Goal: Download file/media

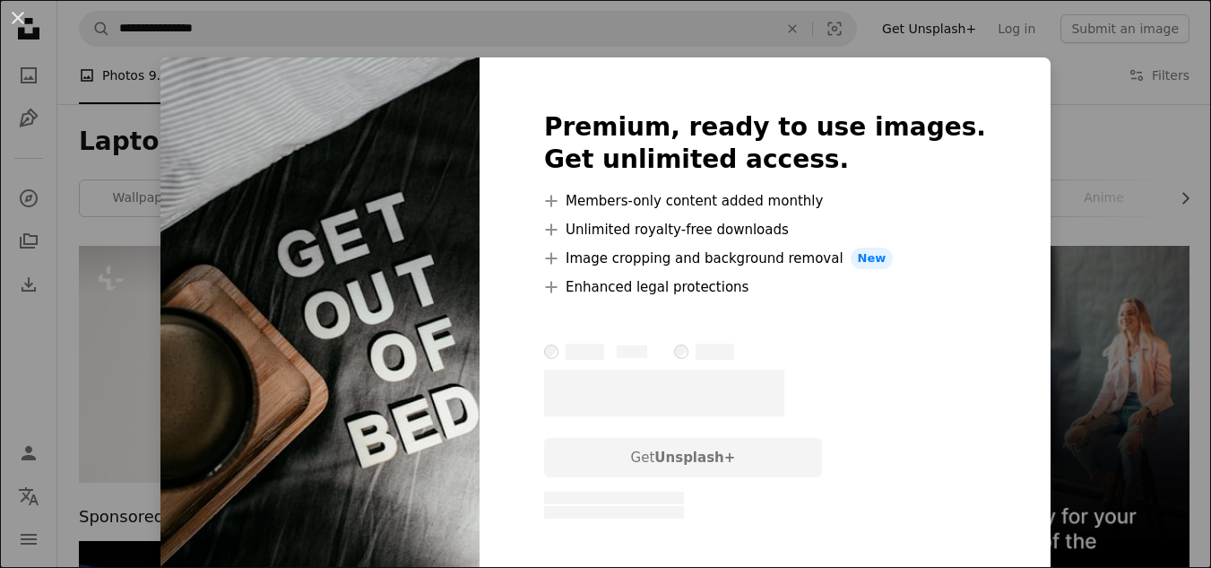
scroll to position [3119, 0]
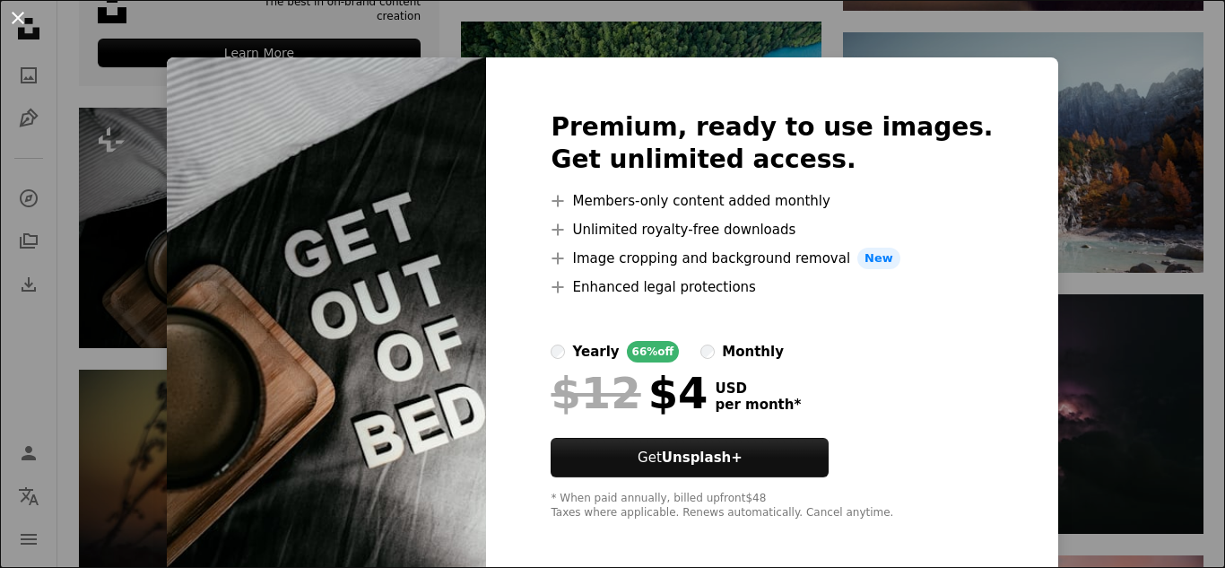
click at [13, 23] on button "An X shape" at bounding box center [18, 18] width 22 height 22
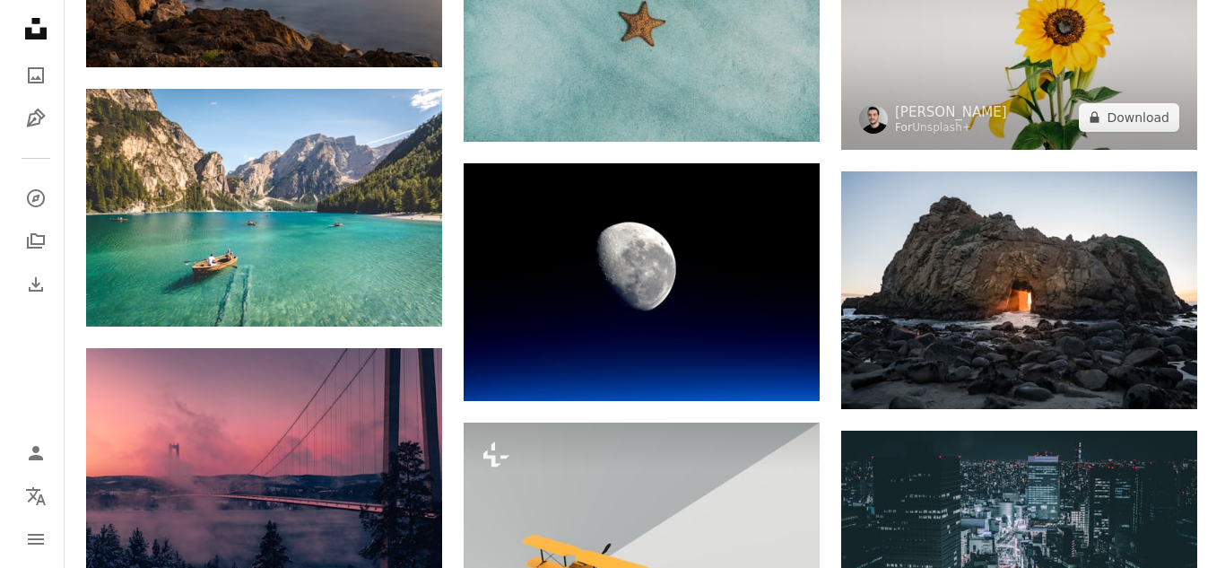
scroll to position [6234, 0]
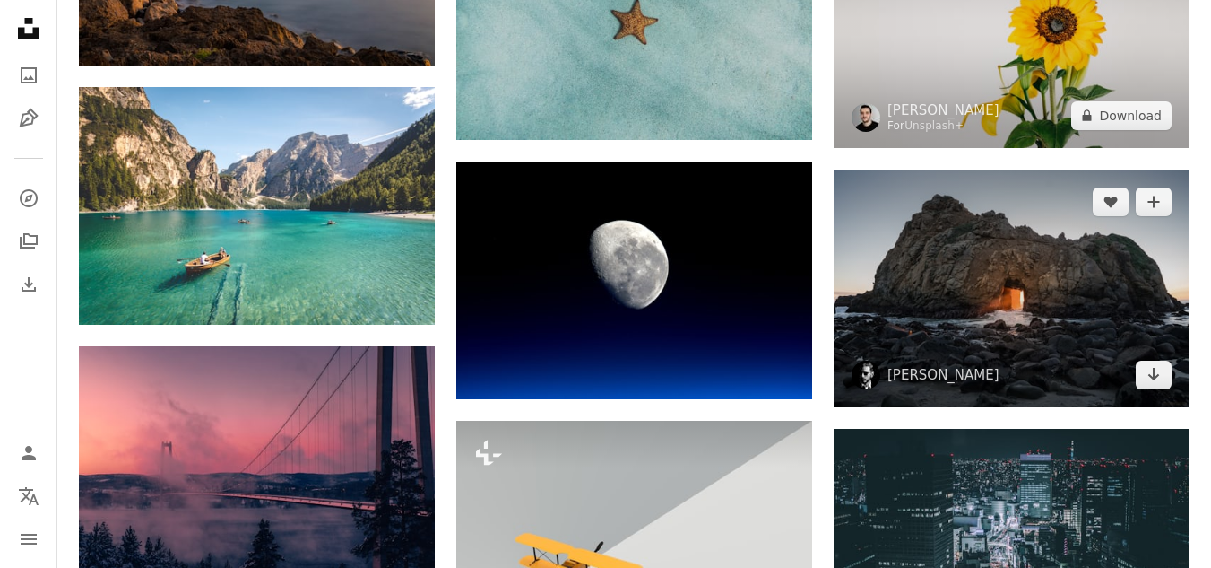
click at [1018, 242] on img at bounding box center [1012, 288] width 356 height 238
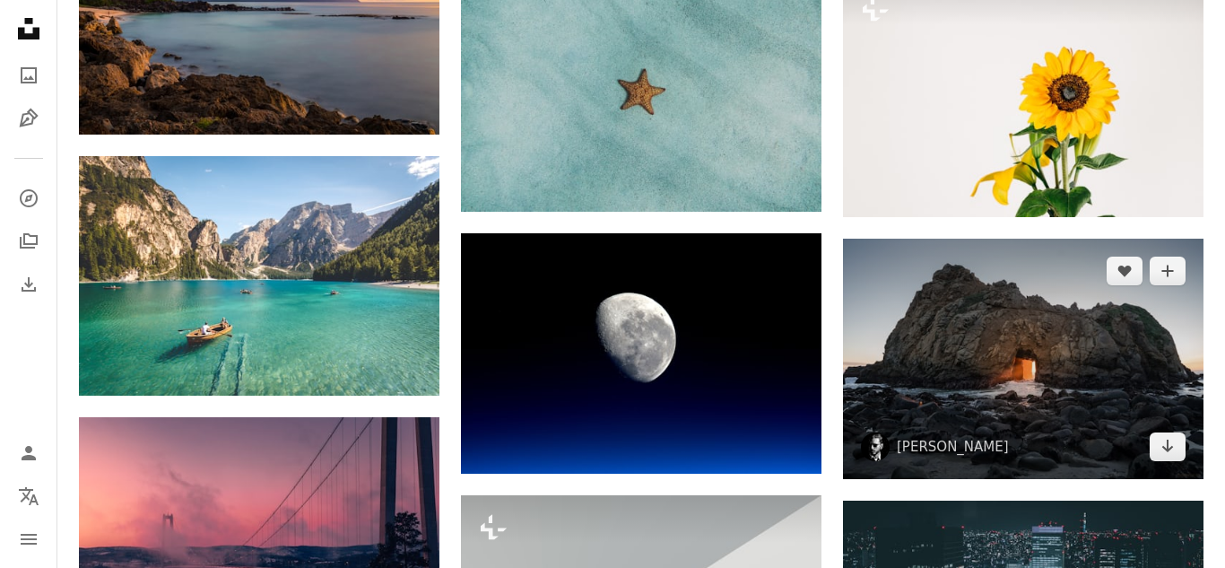
scroll to position [6264, 0]
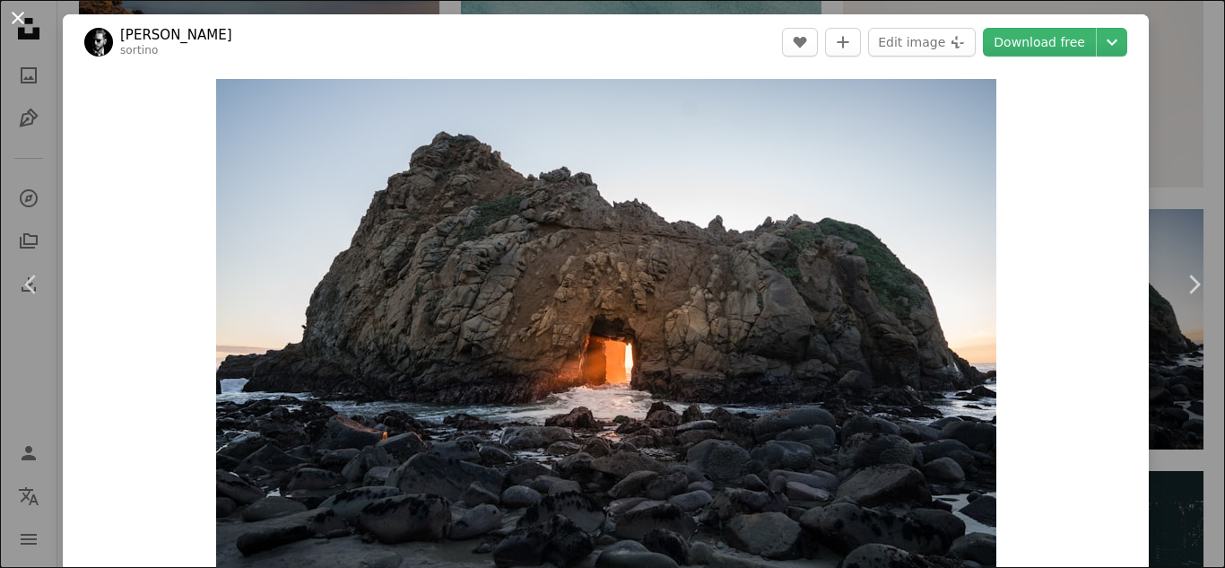
click at [25, 9] on button "An X shape" at bounding box center [18, 18] width 22 height 22
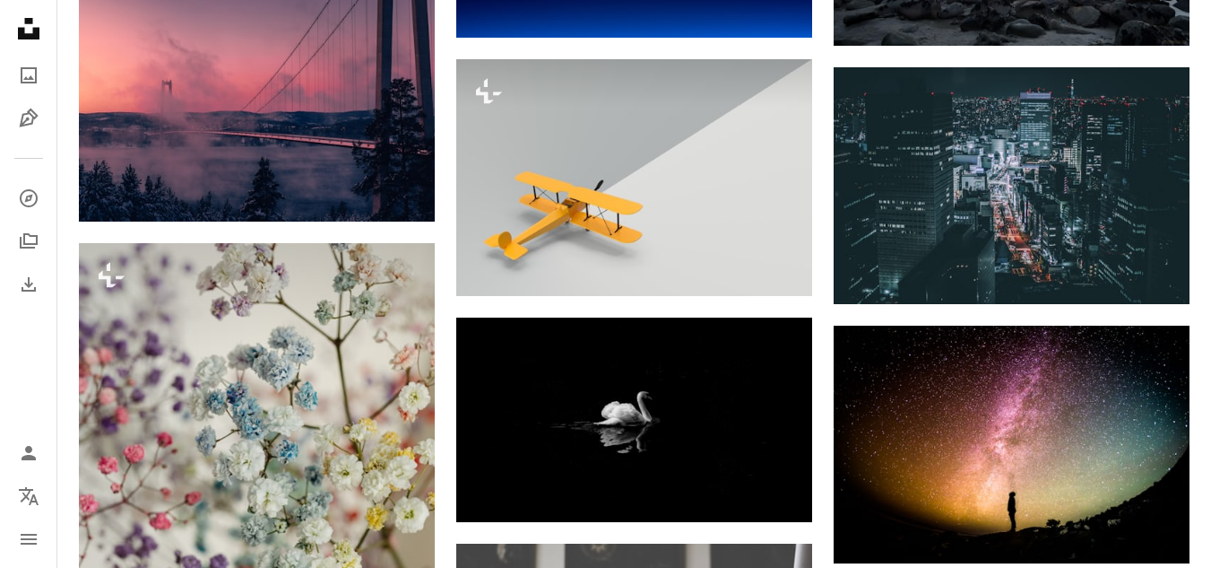
scroll to position [6598, 0]
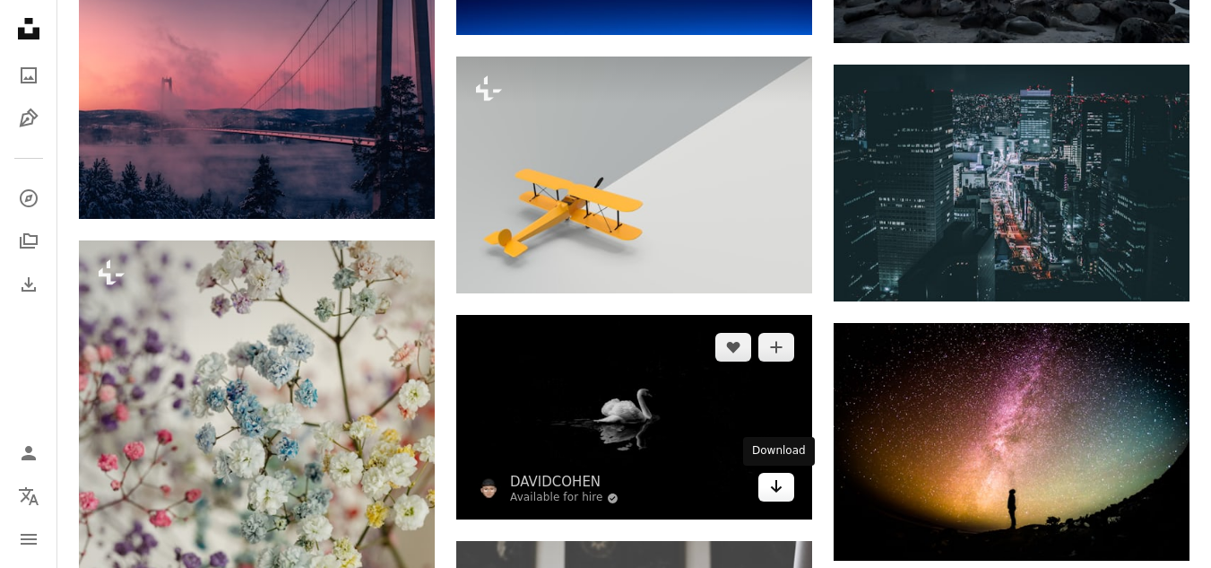
click at [773, 490] on icon "Arrow pointing down" at bounding box center [776, 486] width 14 height 22
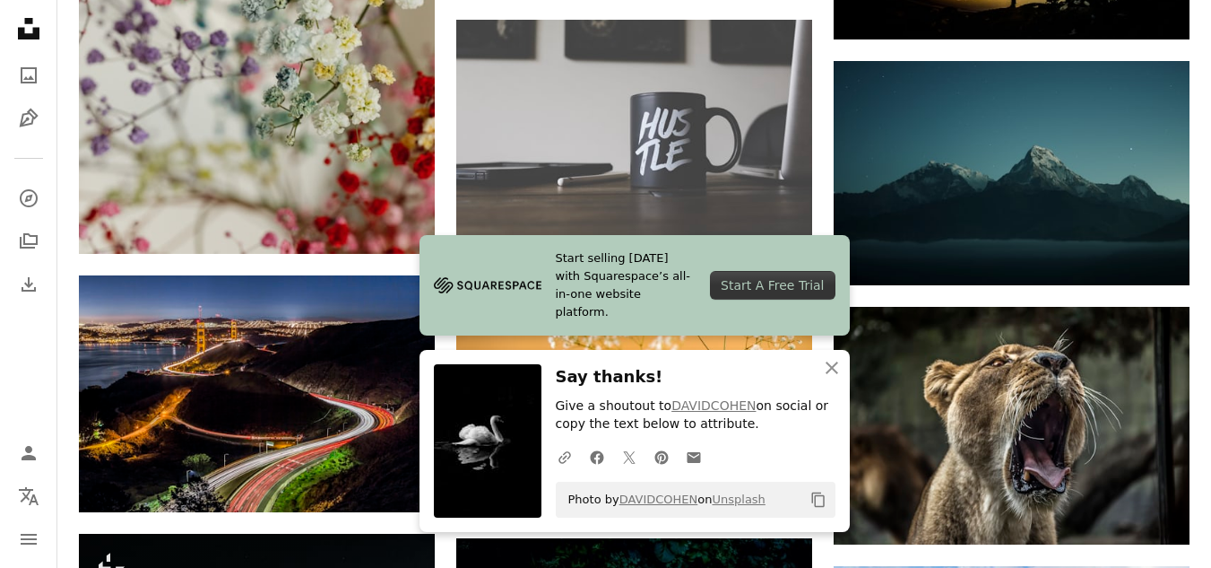
scroll to position [7120, 0]
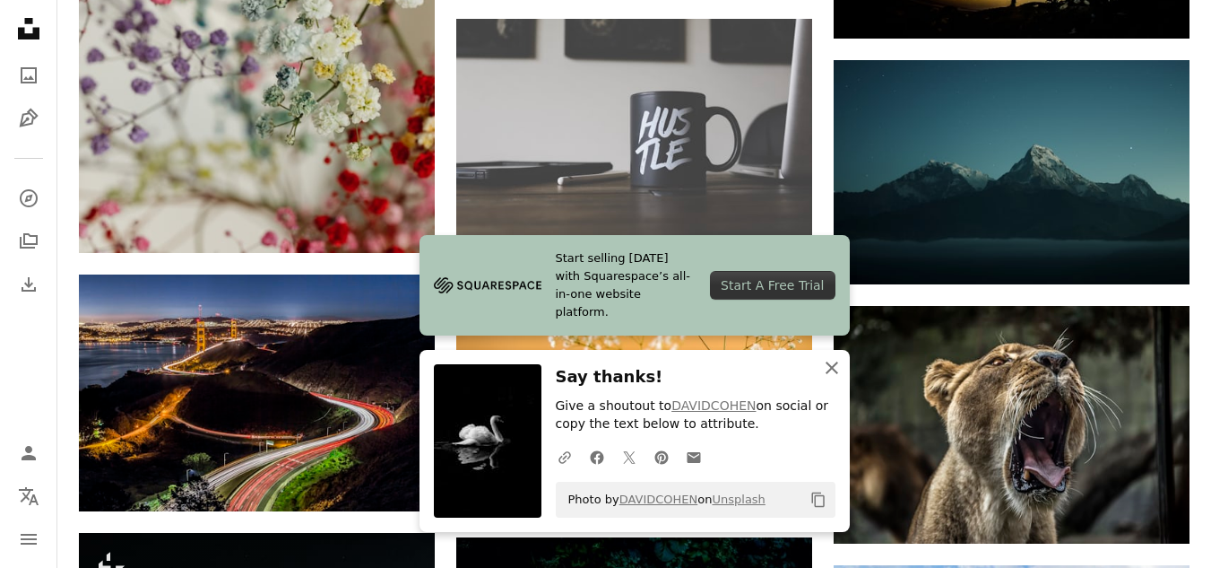
click at [828, 355] on button "An X shape Close" at bounding box center [832, 368] width 36 height 36
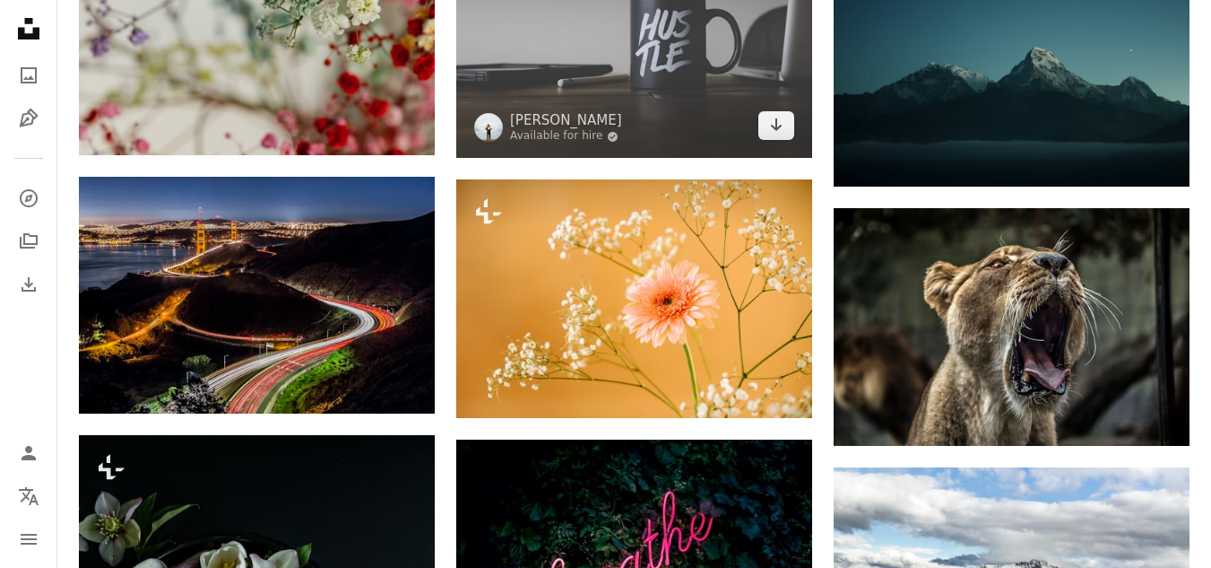
scroll to position [7246, 0]
